Goal: Task Accomplishment & Management: Manage account settings

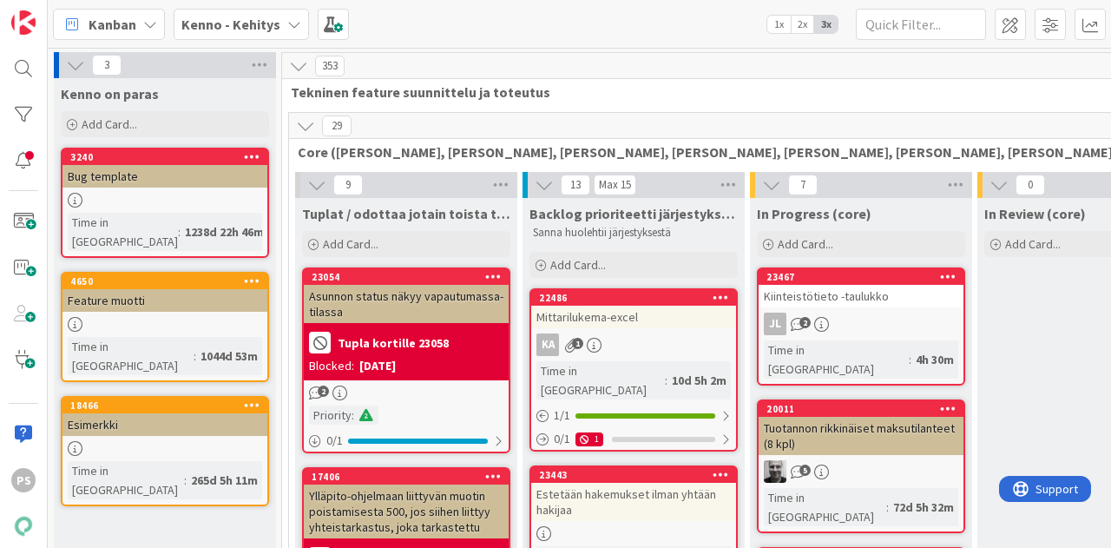
click at [287, 23] on icon at bounding box center [294, 24] width 14 height 14
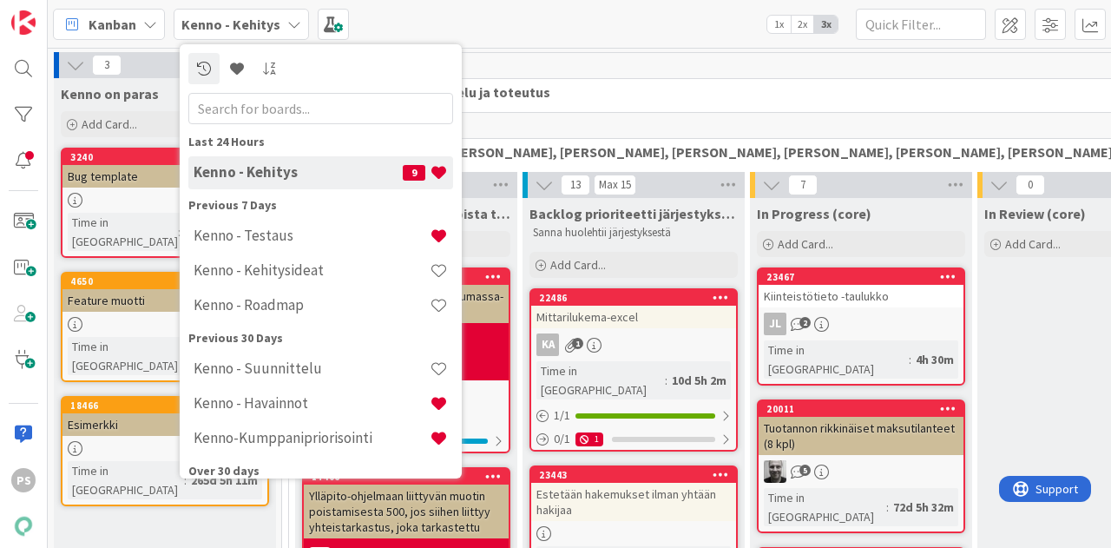
click at [287, 23] on icon at bounding box center [294, 24] width 14 height 14
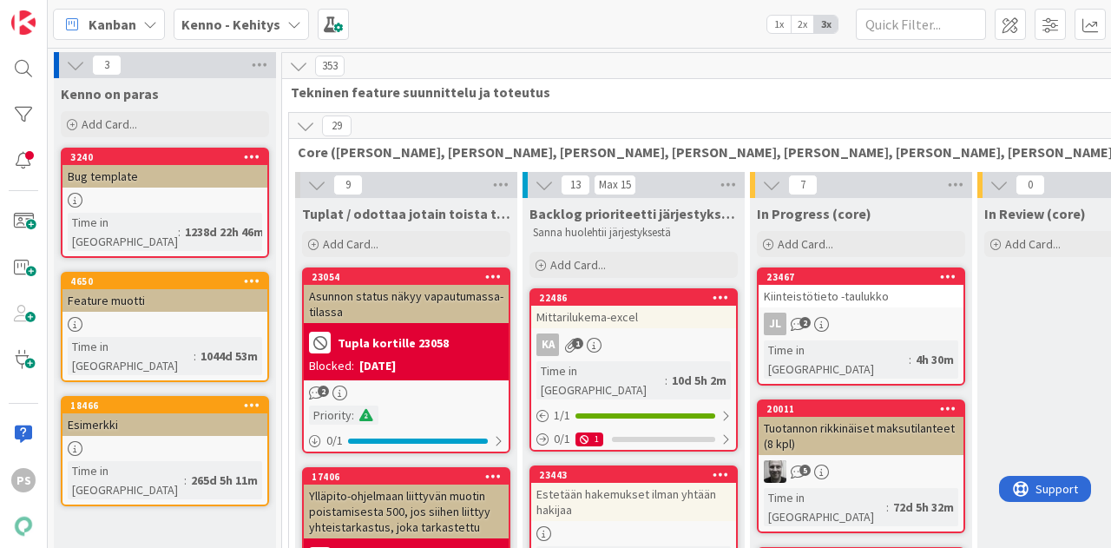
click at [288, 33] on div "Kenno - Kehitys" at bounding box center [241, 24] width 135 height 31
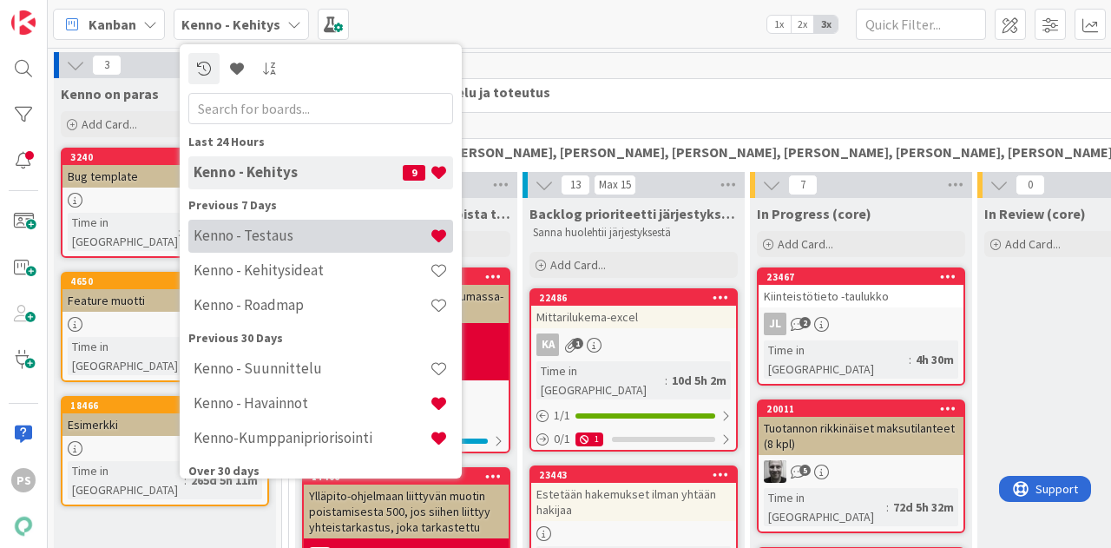
click at [273, 238] on h4 "Kenno - Testaus" at bounding box center [312, 235] width 236 height 17
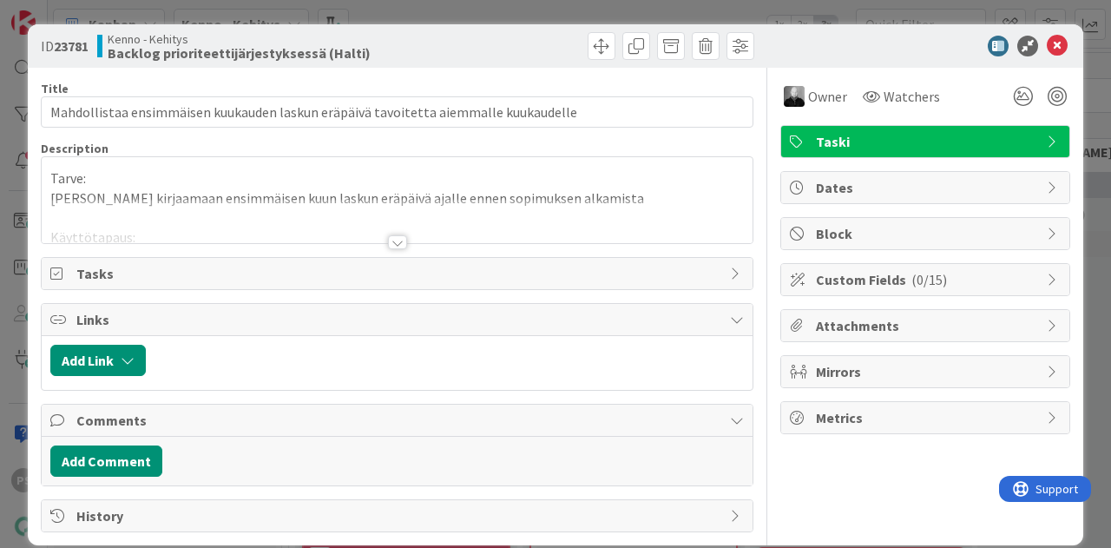
click at [388, 241] on div at bounding box center [397, 242] width 19 height 14
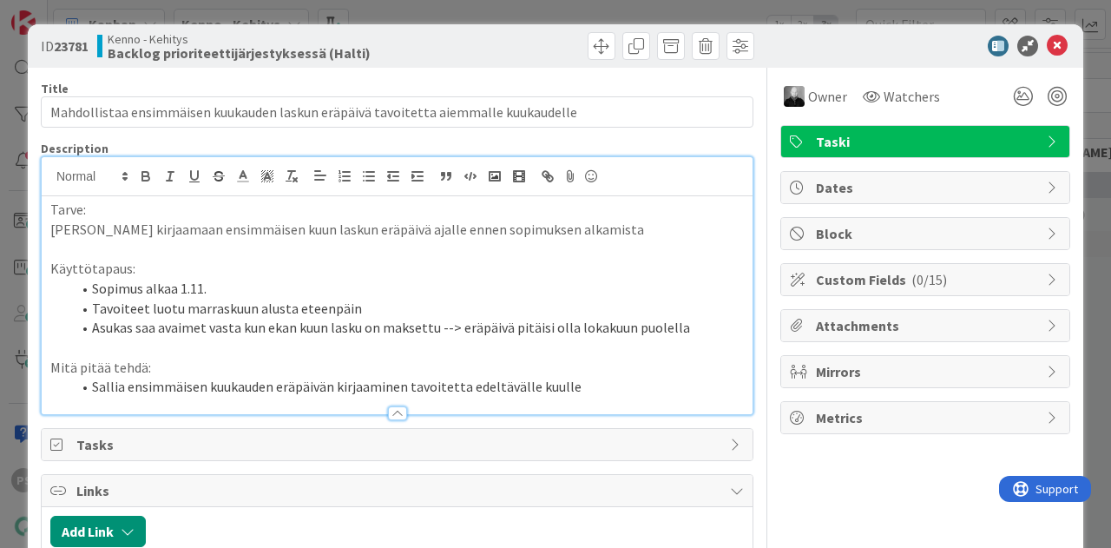
drag, startPoint x: 453, startPoint y: 3, endPoint x: 825, endPoint y: 44, distance: 373.9
click at [825, 44] on div at bounding box center [916, 46] width 307 height 21
click at [892, 92] on span "Watchers" at bounding box center [912, 96] width 56 height 21
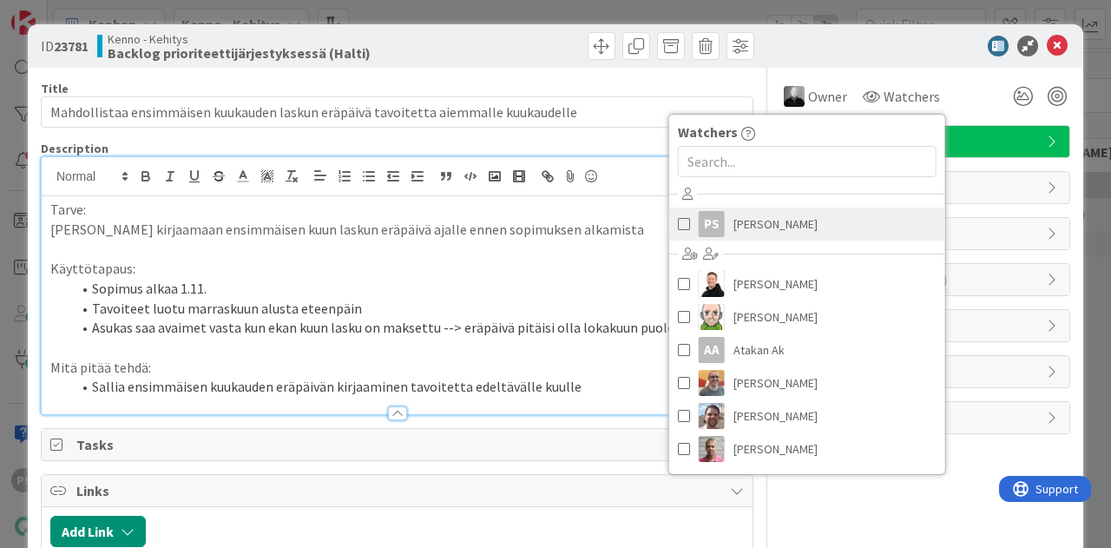
click at [734, 221] on span "Pia Sollo" at bounding box center [776, 224] width 84 height 26
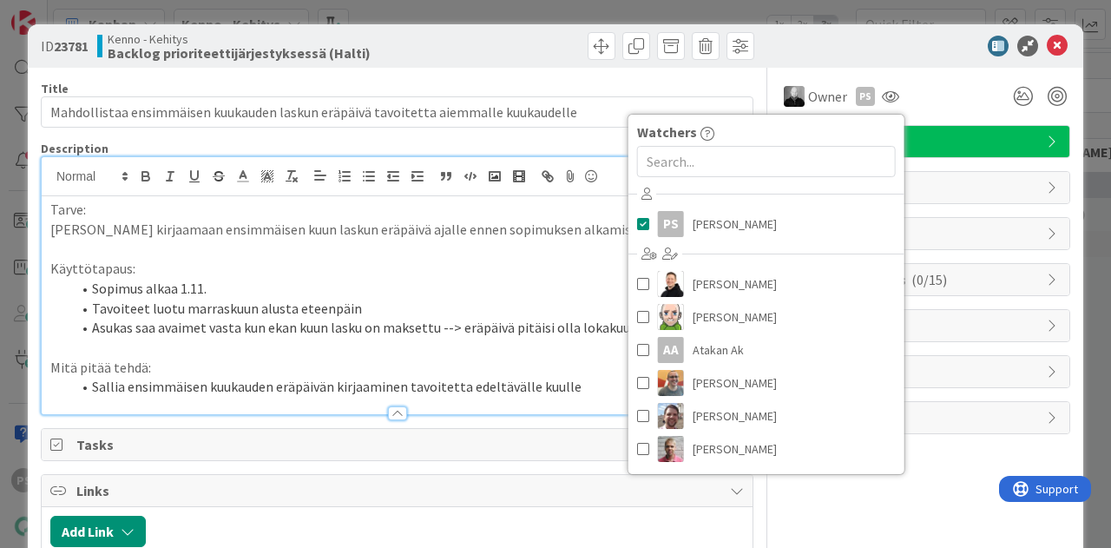
click at [877, 38] on div at bounding box center [916, 46] width 307 height 21
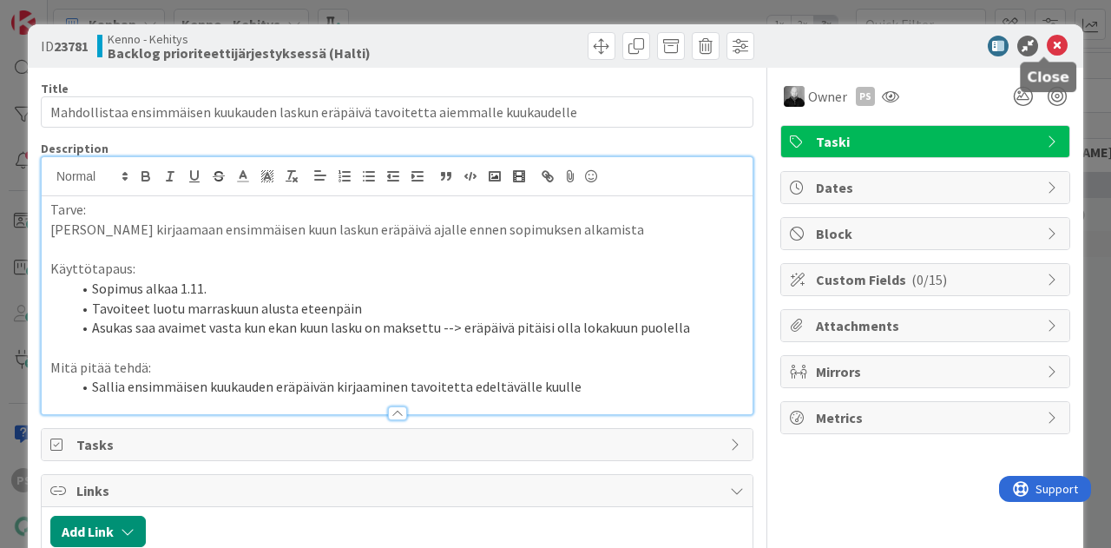
click at [1047, 44] on icon at bounding box center [1057, 46] width 21 height 21
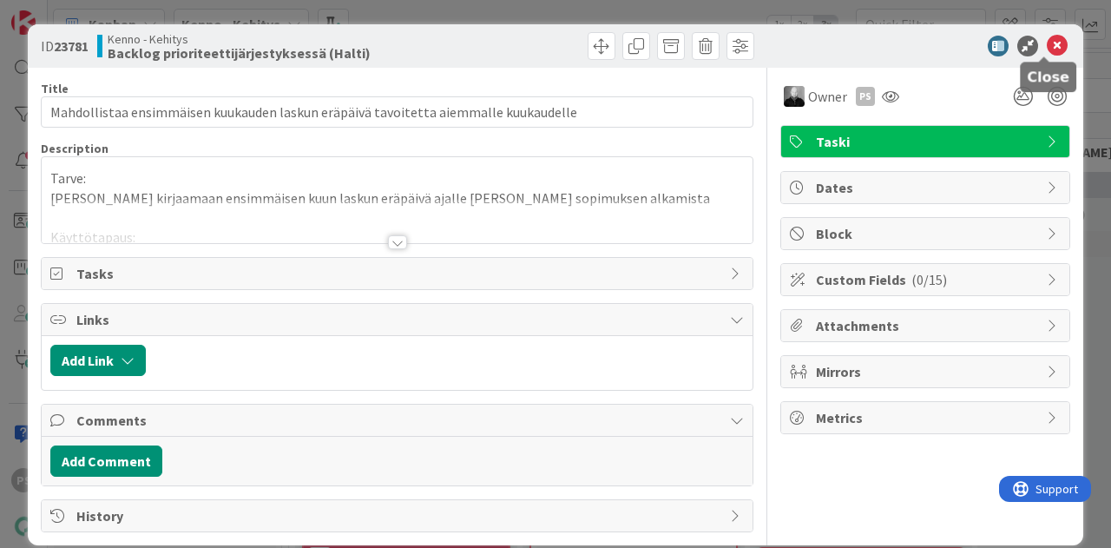
click at [1047, 45] on icon at bounding box center [1057, 46] width 21 height 21
click at [389, 241] on div at bounding box center [397, 242] width 19 height 14
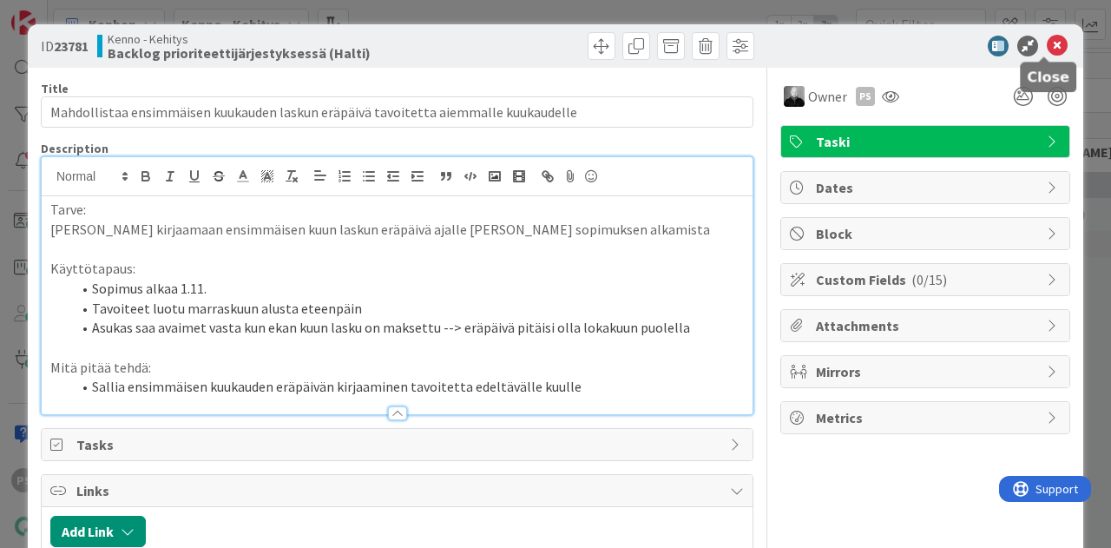
click at [1047, 47] on icon at bounding box center [1057, 46] width 21 height 21
